Goal: Information Seeking & Learning: Learn about a topic

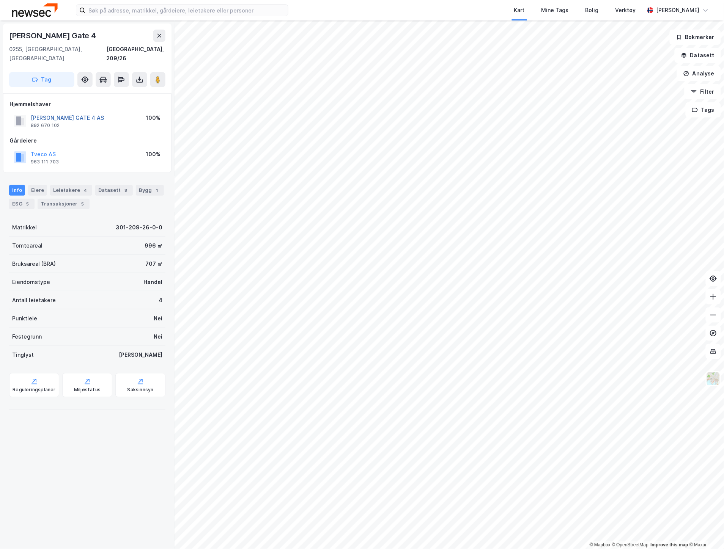
click at [0, 0] on button "[PERSON_NAME] GATE 4 AS" at bounding box center [0, 0] width 0 height 0
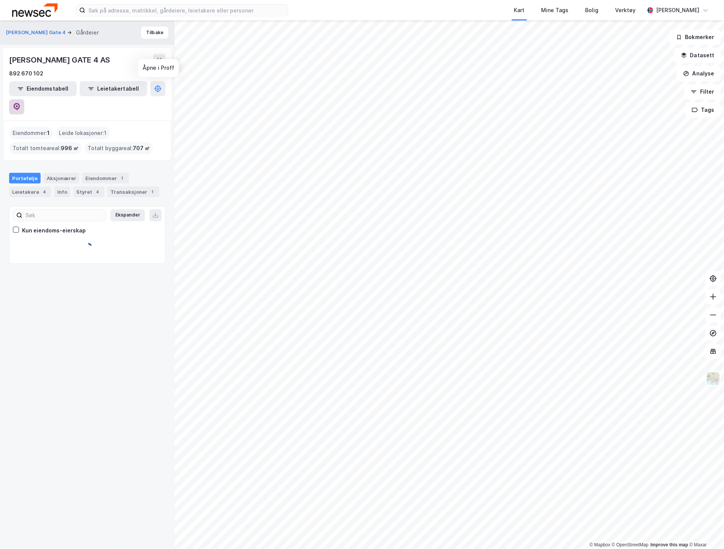
click at [20, 103] on icon at bounding box center [17, 107] width 8 height 8
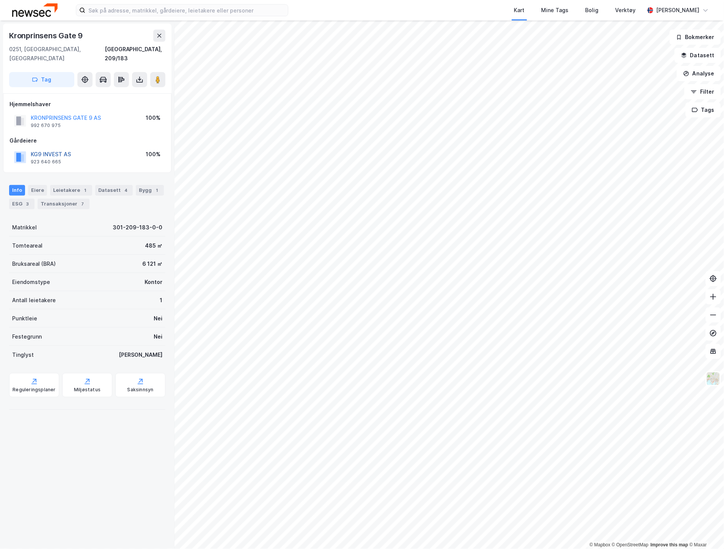
click at [0, 0] on button "KG9 INVEST AS" at bounding box center [0, 0] width 0 height 0
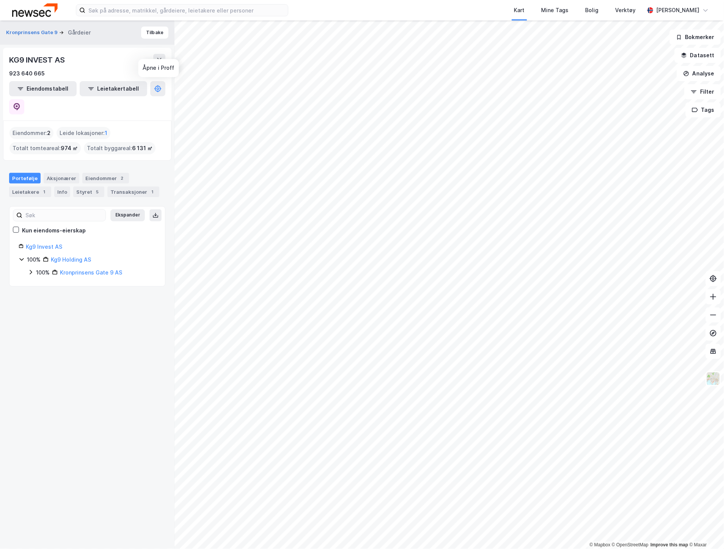
click at [156, 78] on div "KG9 INVEST AS 923 640 665 Eiendomstabell Leietakertabell" at bounding box center [87, 84] width 168 height 73
click at [20, 103] on icon at bounding box center [17, 107] width 8 height 8
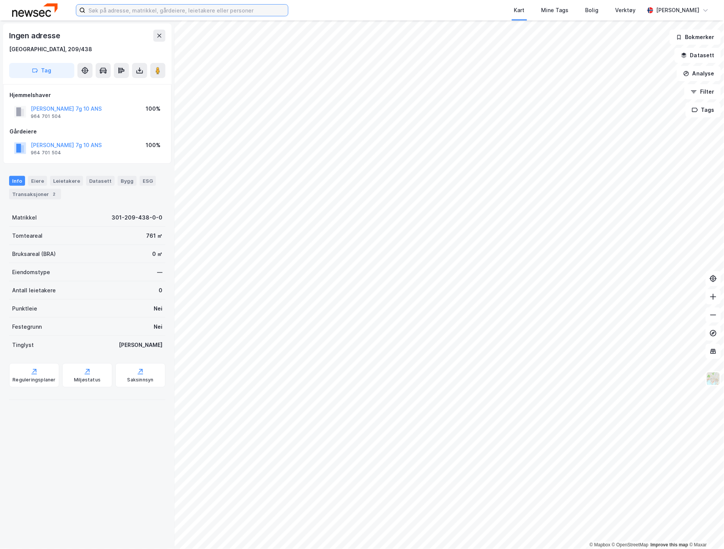
click at [179, 14] on input at bounding box center [186, 10] width 203 height 11
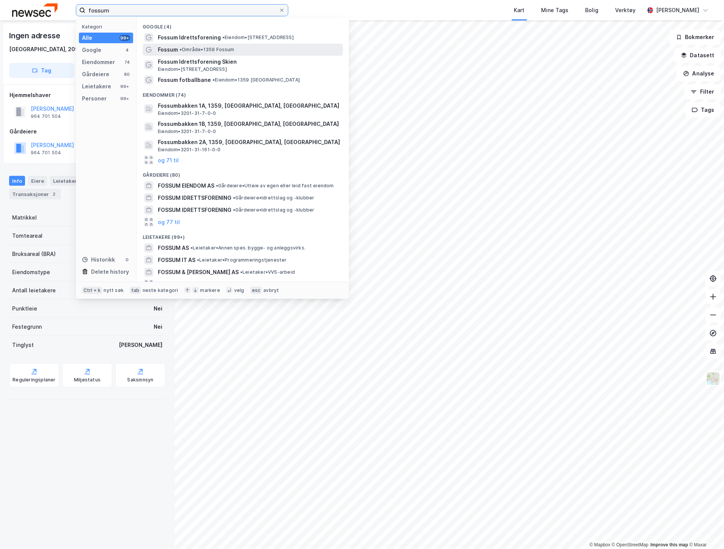
type input "fossum"
click at [188, 54] on div "Fossum • Område • 1359 Fossum" at bounding box center [250, 49] width 184 height 9
